Goal: Task Accomplishment & Management: Manage account settings

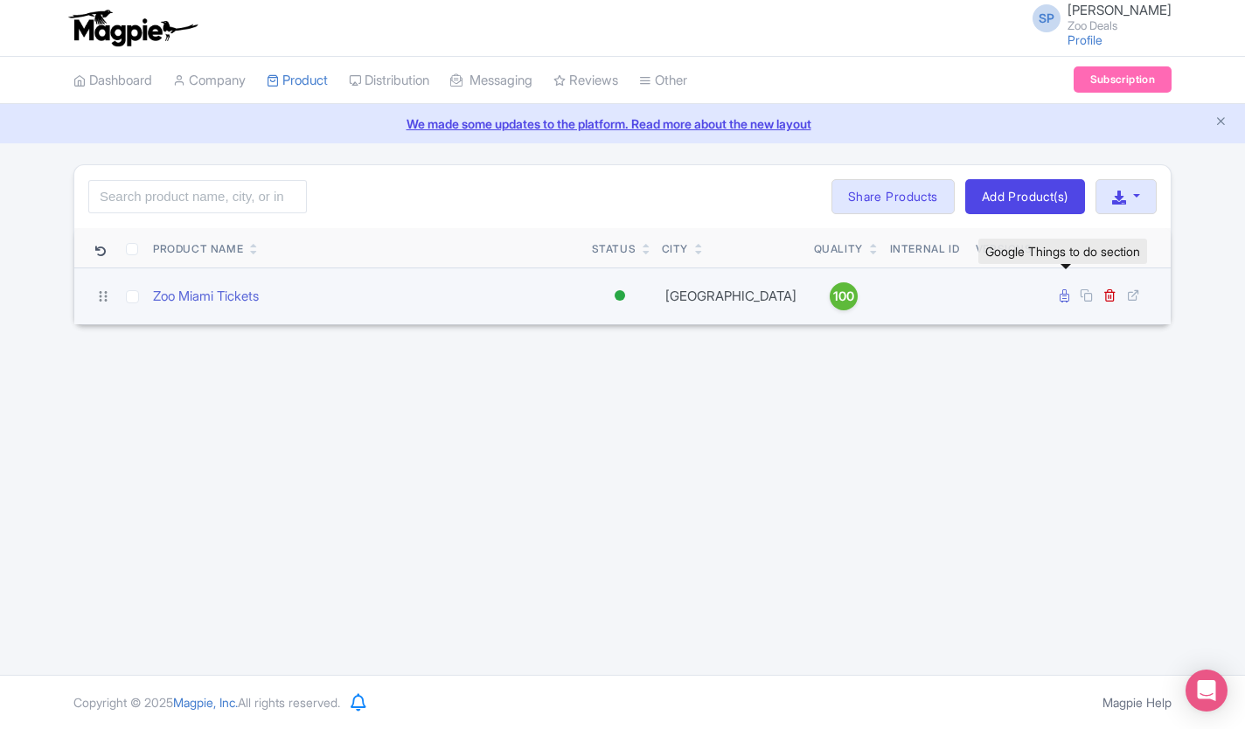
click at [1065, 295] on icon at bounding box center [1065, 295] width 10 height 13
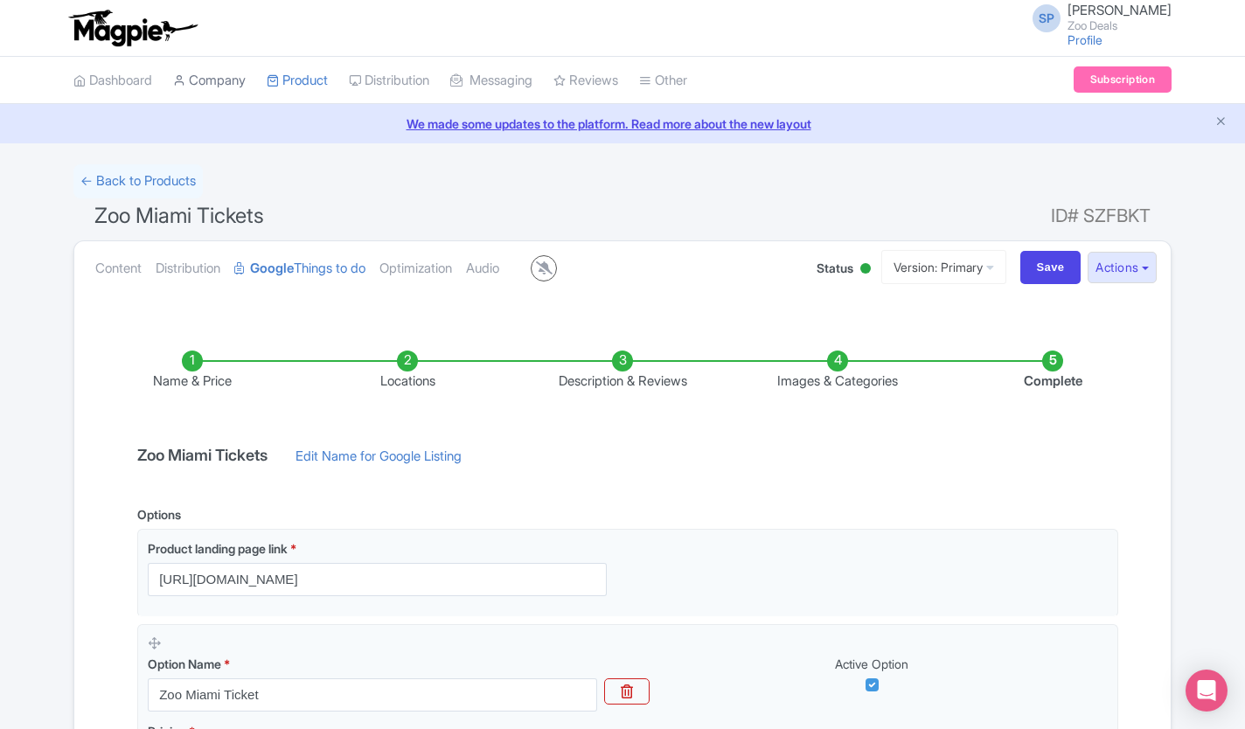
click at [220, 89] on link "Company" at bounding box center [209, 81] width 73 height 48
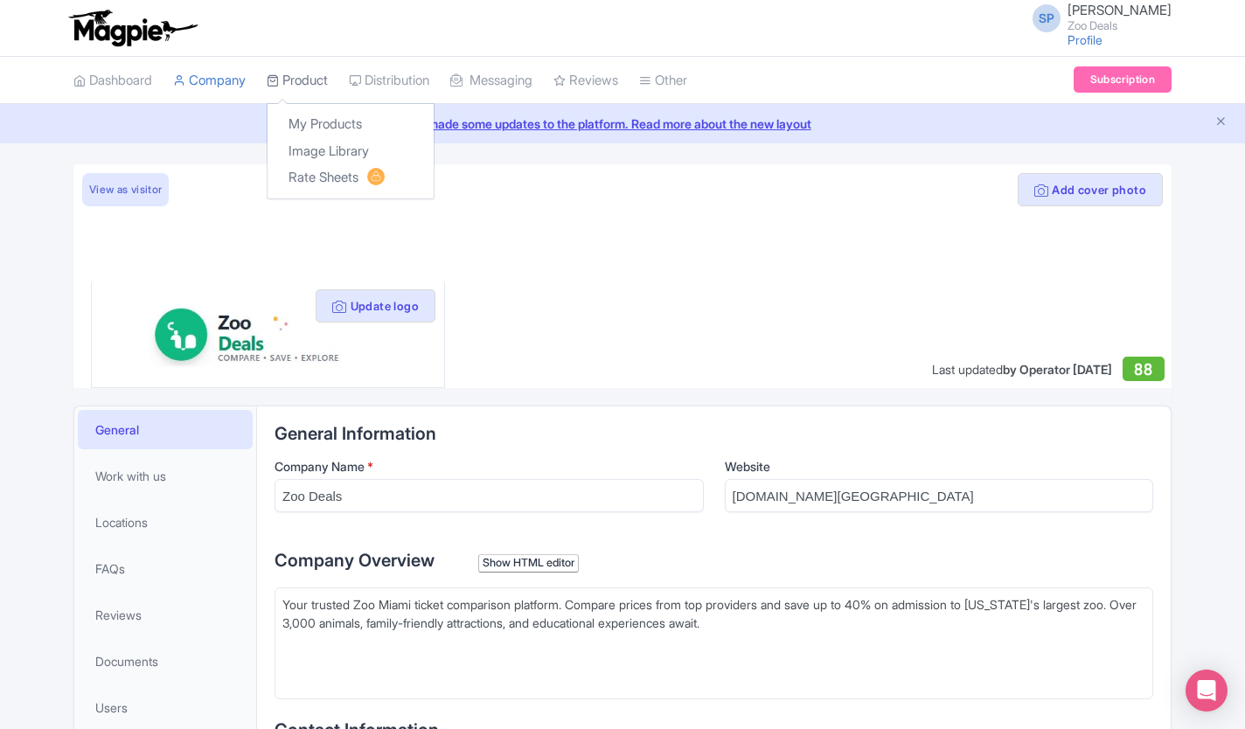
click at [304, 77] on link "Product" at bounding box center [297, 81] width 61 height 48
click at [338, 126] on link "My Products" at bounding box center [350, 124] width 166 height 27
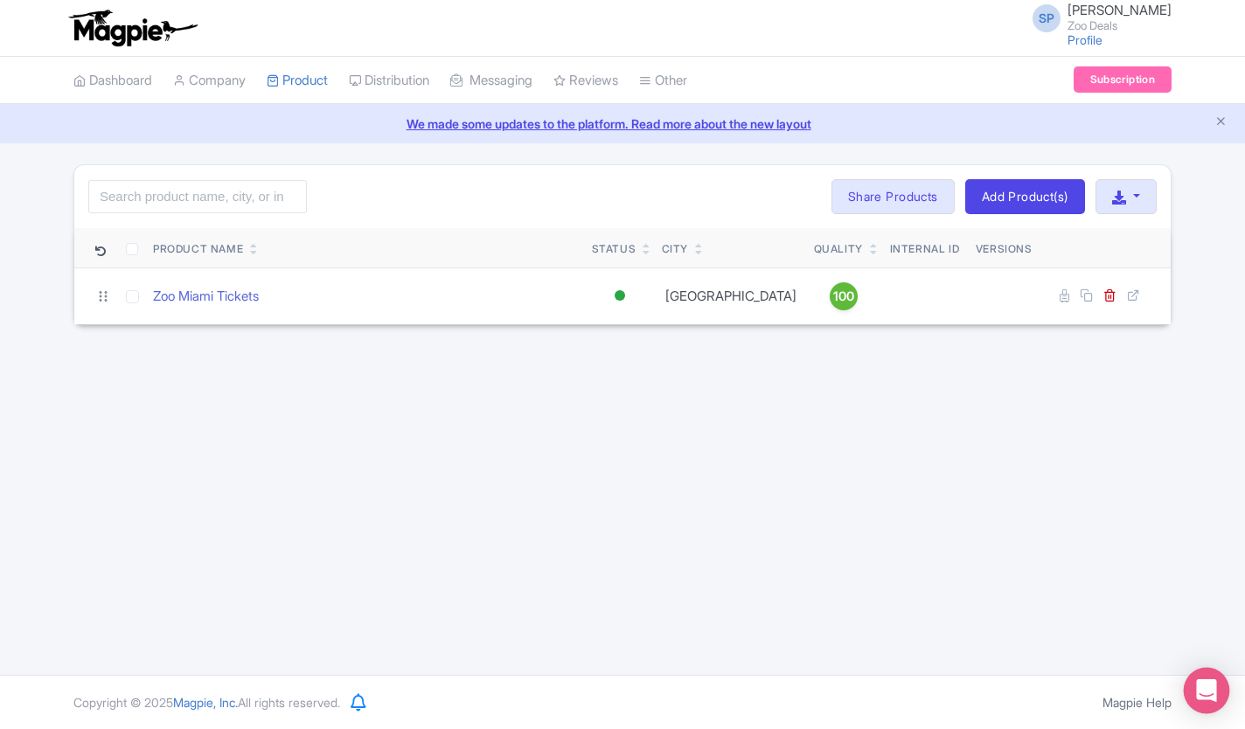
click at [1212, 693] on icon "Open Intercom Messenger" at bounding box center [1206, 690] width 20 height 23
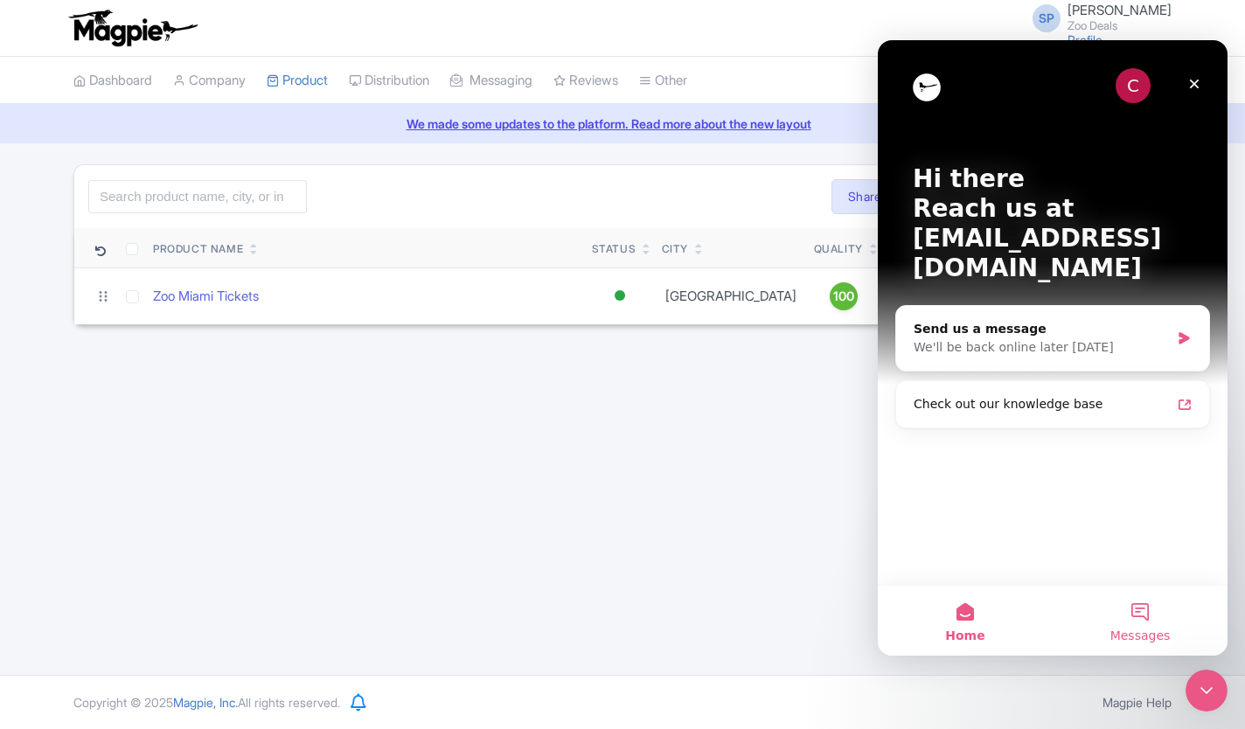
click at [1157, 618] on button "Messages" at bounding box center [1140, 621] width 175 height 70
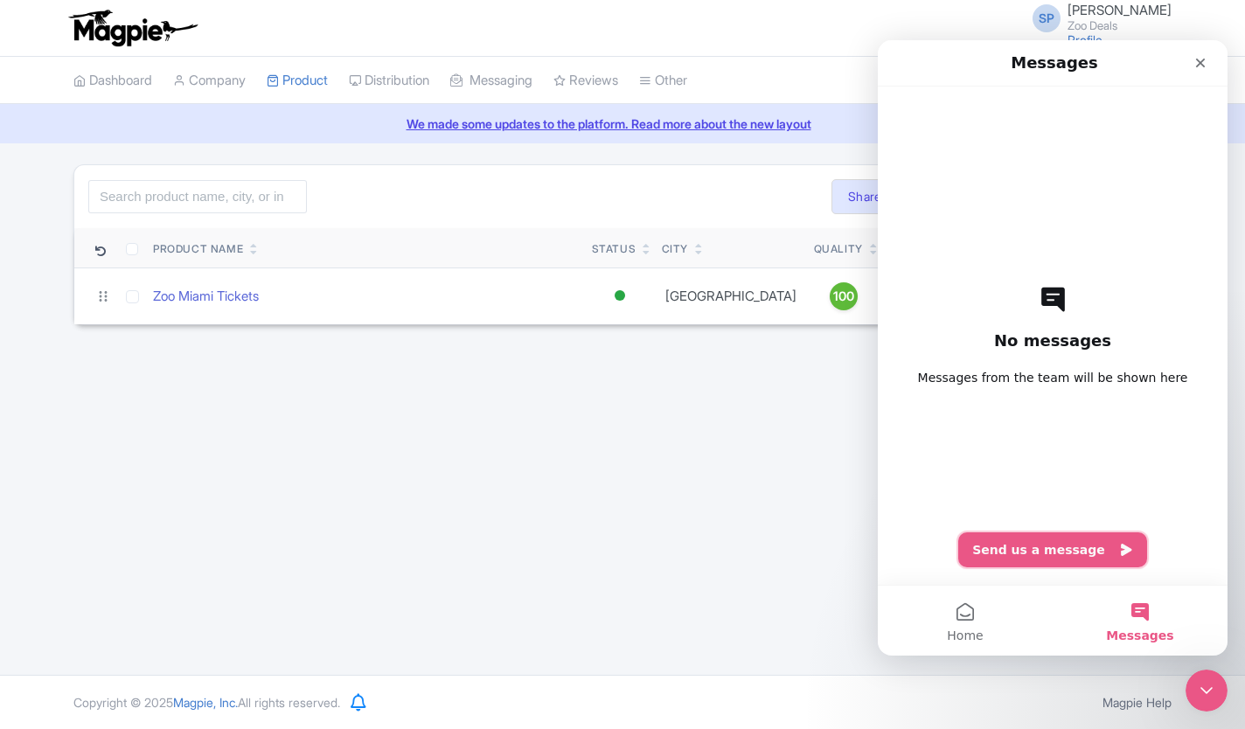
click at [1045, 552] on button "Send us a message" at bounding box center [1052, 549] width 189 height 35
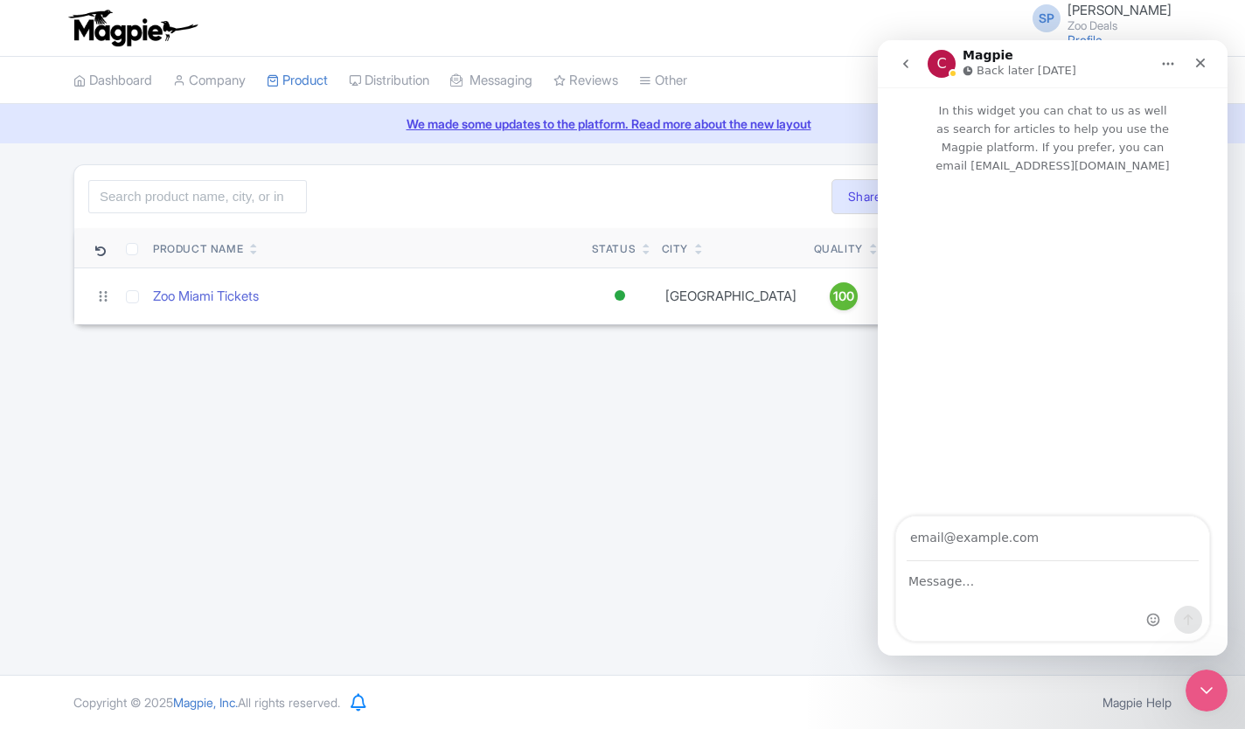
click at [1168, 69] on icon "Home" at bounding box center [1168, 64] width 14 height 14
click at [687, 382] on div "SP [PERSON_NAME] Zoo Deals Profile Users Settings Sign out Dashboard Company Pr…" at bounding box center [622, 337] width 1245 height 675
